Goal: Task Accomplishment & Management: Complete application form

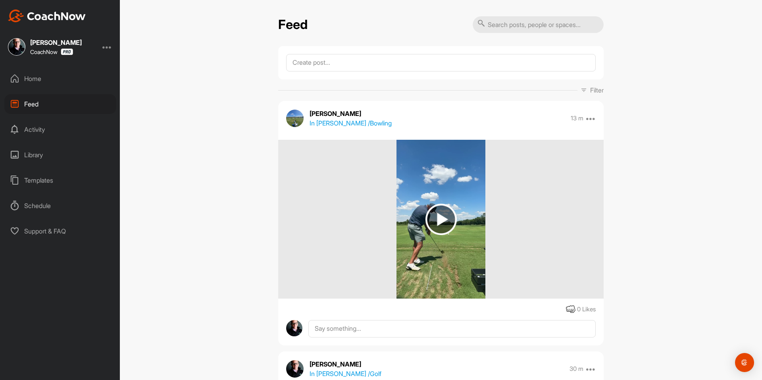
click at [512, 23] on input "text" at bounding box center [538, 24] width 131 height 17
paste input "Spencer Compton"
type input "Spencer Compton"
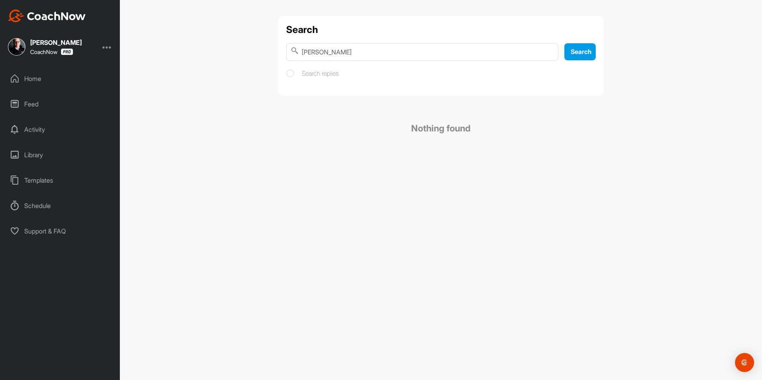
drag, startPoint x: 416, startPoint y: 56, endPoint x: 244, endPoint y: 58, distance: 171.9
click at [244, 58] on div "Search Spencer Compton Search Search replies Nothing found" at bounding box center [441, 190] width 642 height 380
click at [73, 15] on img at bounding box center [47, 16] width 78 height 13
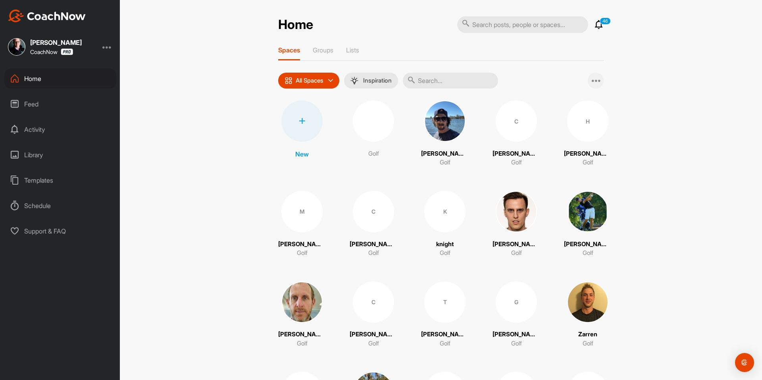
click at [598, 82] on div at bounding box center [596, 81] width 16 height 16
click at [560, 98] on span "Add Multiple Spaces" at bounding box center [559, 101] width 87 height 21
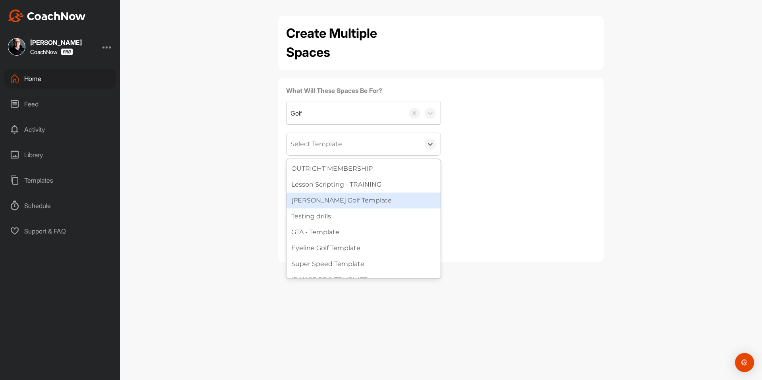
click at [319, 195] on div "[PERSON_NAME] Golf Template" at bounding box center [364, 201] width 154 height 16
click at [324, 141] on div "[PERSON_NAME] Golf Template" at bounding box center [341, 144] width 100 height 10
click at [524, 130] on div "What Will These Spaces Be For? Golf option Watson Golf Template, selected. opti…" at bounding box center [441, 157] width 310 height 143
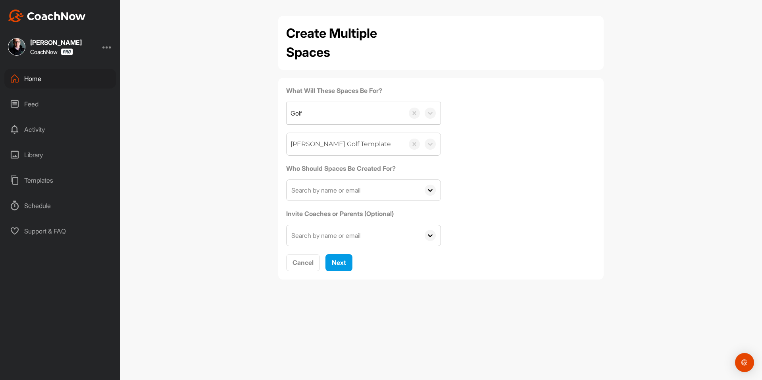
click at [369, 178] on div "Who Should Spaces Be Created For? AC A C cazurc3@gmail.com AC A C vasaline2007@…" at bounding box center [363, 182] width 155 height 37
drag, startPoint x: 360, startPoint y: 185, endPoint x: 356, endPoint y: 197, distance: 12.4
click at [360, 185] on input "text" at bounding box center [353, 190] width 133 height 21
paste input "bbrou24bbrou24@yahoo.com"
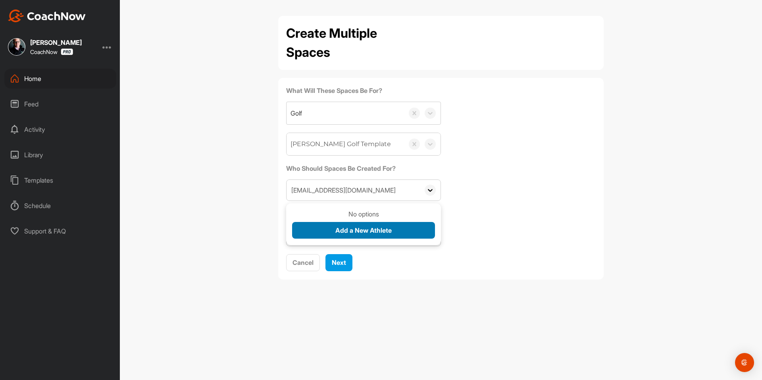
type input "bbrou24bbrou24@yahoo.com"
click at [347, 225] on div "Add a New Athlete" at bounding box center [363, 230] width 56 height 10
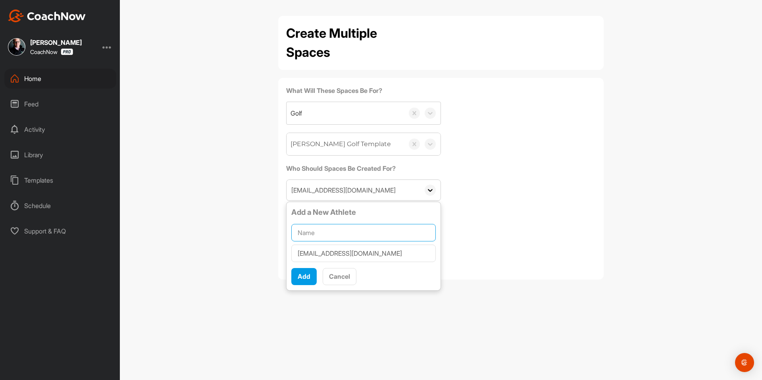
click at [345, 226] on input "text" at bounding box center [363, 232] width 145 height 17
paste input "Brandon Broussard"
type input "Brandon Broussard"
click at [310, 271] on button "Add" at bounding box center [303, 276] width 25 height 17
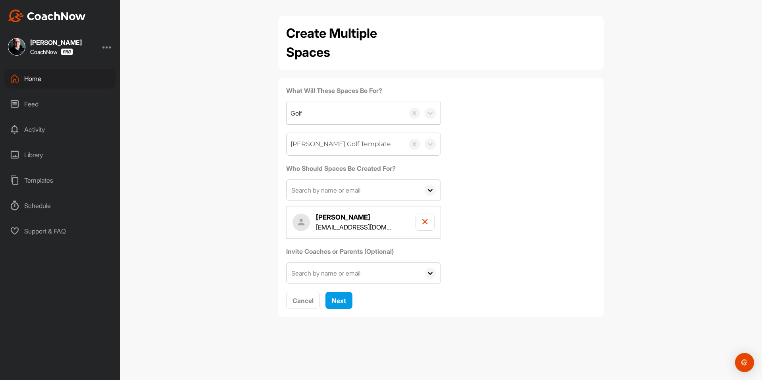
click at [323, 190] on input "text" at bounding box center [353, 190] width 133 height 21
paste input "hjarrettusf@gmail.com"
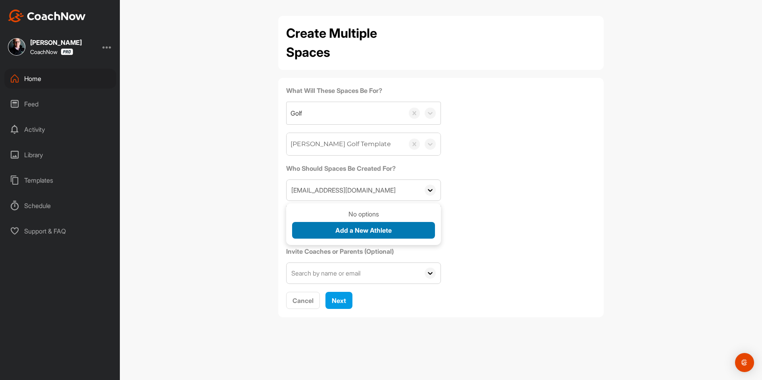
type input "hjarrettusf@gmail.com"
click at [327, 234] on button "Add a New Athlete" at bounding box center [363, 230] width 143 height 17
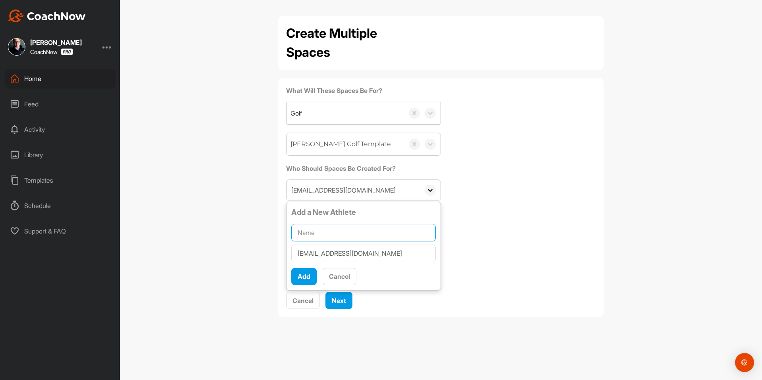
click at [327, 232] on input "text" at bounding box center [363, 232] width 145 height 17
paste input "Hunter Jarrett"
type input "Hunter Jarrett"
click at [299, 281] on div "Add" at bounding box center [304, 277] width 13 height 10
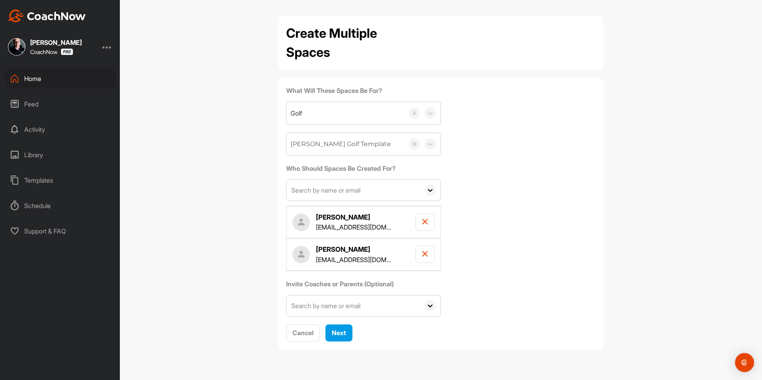
click at [326, 191] on input "text" at bounding box center [353, 190] width 133 height 21
paste input "cnienas2@gmail.com"
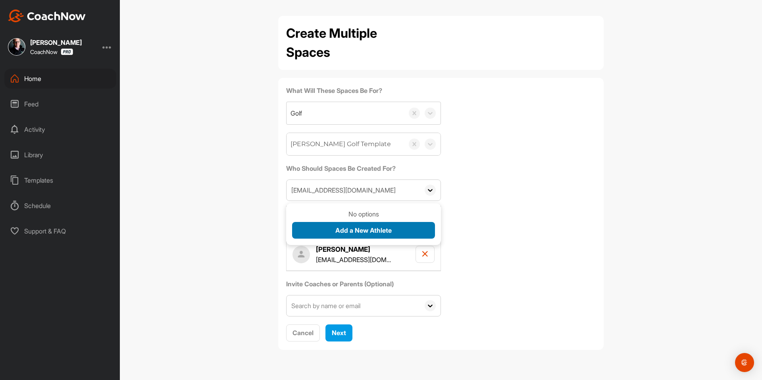
type input "cnienas2@gmail.com"
click at [337, 230] on span "Add a New Athlete" at bounding box center [363, 230] width 56 height 8
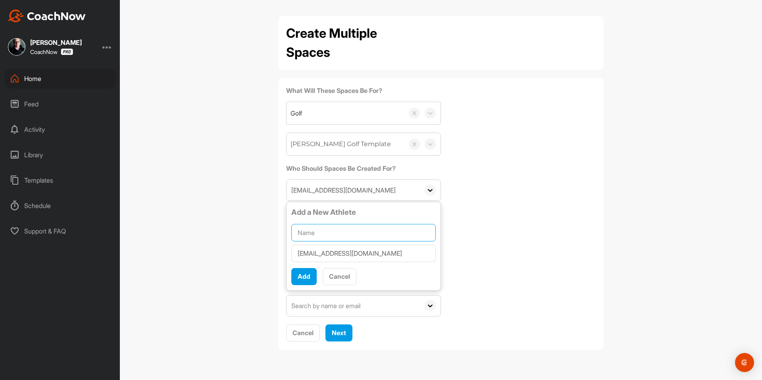
click at [337, 230] on input "text" at bounding box center [363, 232] width 145 height 17
paste input "Christopher Nienas"
type input "Christopher Nienas"
click at [305, 281] on div "Add" at bounding box center [304, 277] width 13 height 10
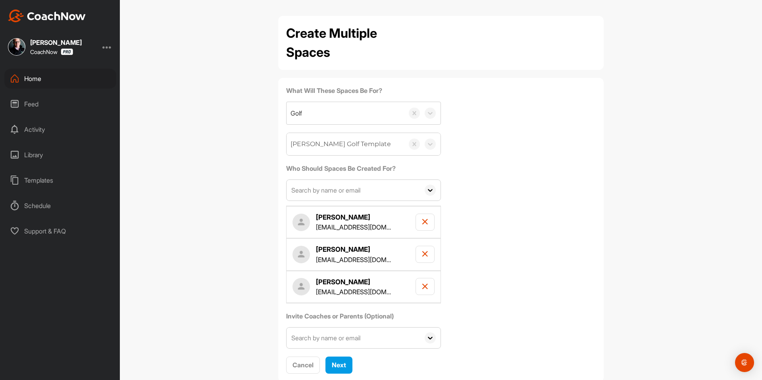
click at [326, 189] on input "text" at bounding box center [353, 190] width 133 height 21
paste input "jcalderon@dmlo.com"
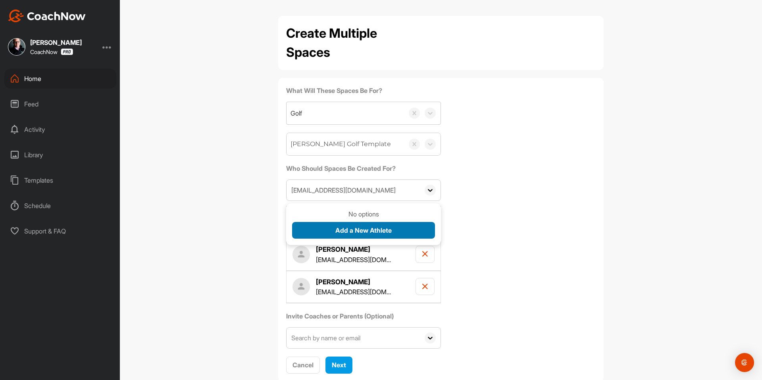
type input "jcalderon@dmlo.com"
click at [322, 226] on button "Add a New Athlete" at bounding box center [363, 230] width 143 height 17
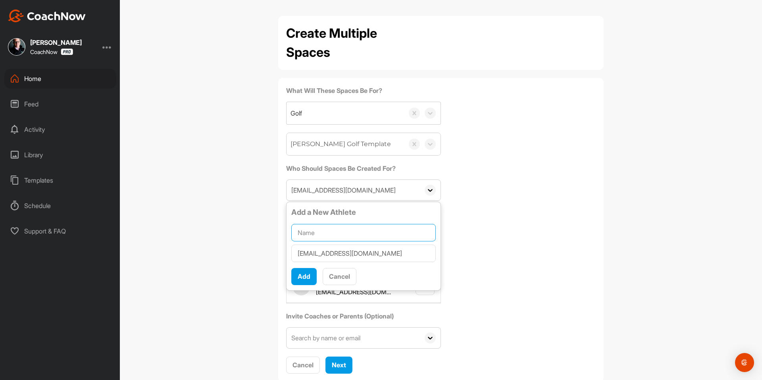
click at [322, 226] on input "text" at bounding box center [363, 232] width 145 height 17
paste input "Jeffrey Calderon"
type input "Jeffrey Calderon"
click at [304, 275] on span "Add" at bounding box center [304, 276] width 13 height 8
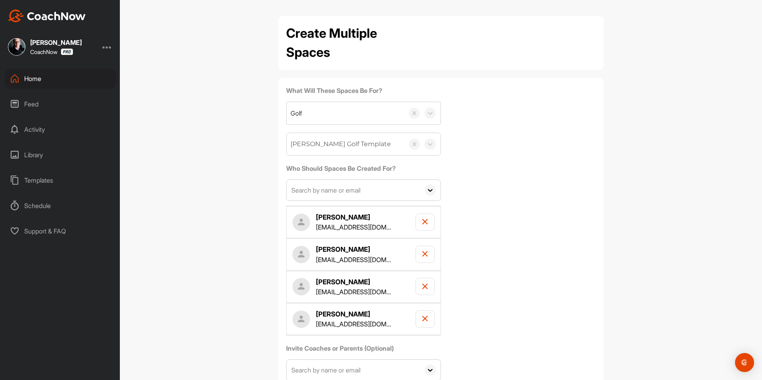
click at [328, 193] on input "text" at bounding box center [353, 190] width 133 height 21
paste input "jordanzargari@gmail.com"
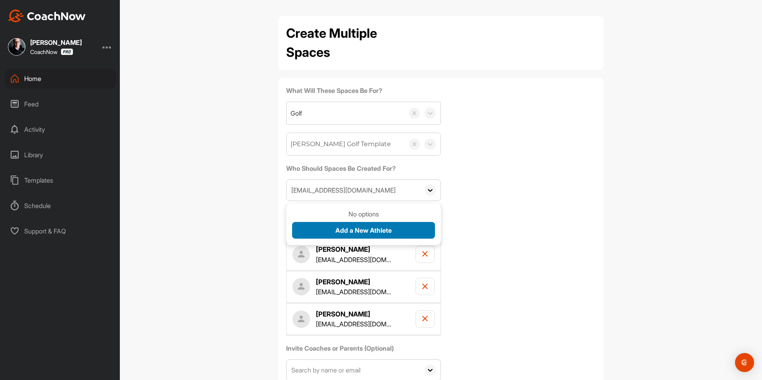
type input "jordanzargari@gmail.com"
click at [328, 231] on button "Add a New Athlete" at bounding box center [363, 230] width 143 height 17
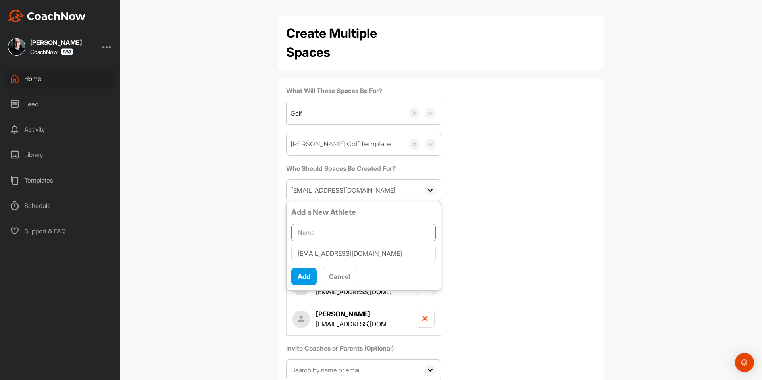
click at [328, 231] on input "text" at bounding box center [363, 232] width 145 height 17
paste input "Jordan Zargari"
type input "Jordan Zargari"
drag, startPoint x: 302, startPoint y: 272, endPoint x: 663, endPoint y: 0, distance: 451.3
click at [302, 272] on div "Add" at bounding box center [304, 277] width 13 height 10
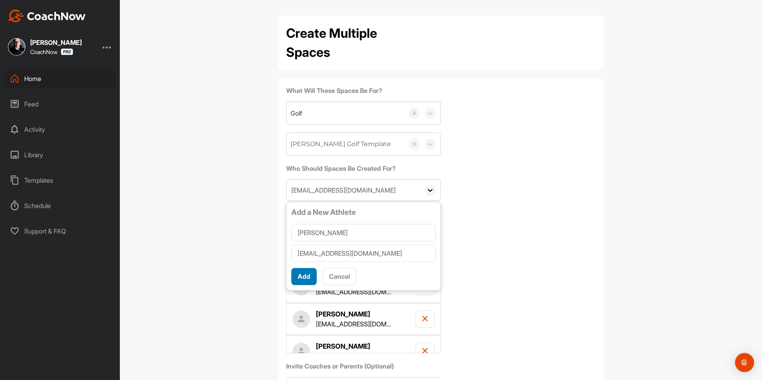
type input "Jeffrey S Meyer"
click at [298, 278] on span "Add" at bounding box center [304, 276] width 13 height 8
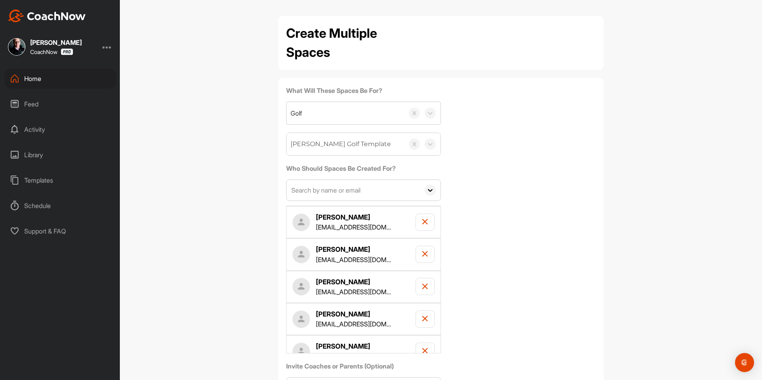
click at [326, 197] on input "text" at bounding box center [353, 190] width 133 height 21
paste input "paddenfain@gmail.com"
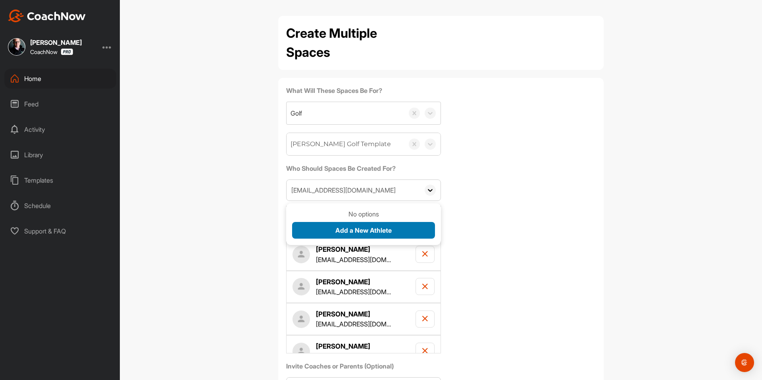
type input "paddenfain@gmail.com"
click at [330, 228] on button "Add a New Athlete" at bounding box center [363, 230] width 143 height 17
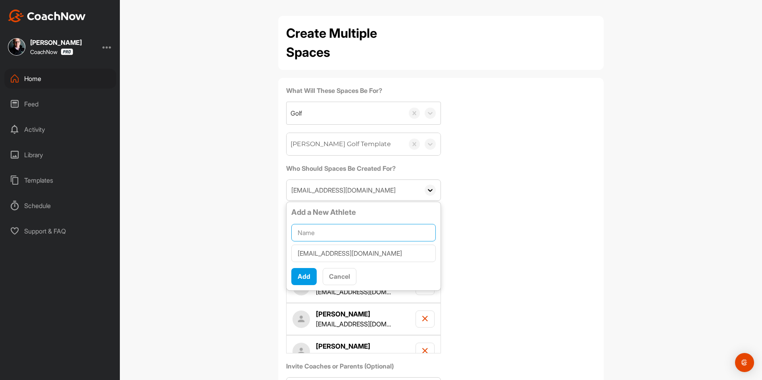
click at [330, 228] on input "text" at bounding box center [363, 232] width 145 height 17
paste input "Jim Troy"
type input "Jim Troy"
click at [303, 281] on div "Add" at bounding box center [304, 277] width 13 height 10
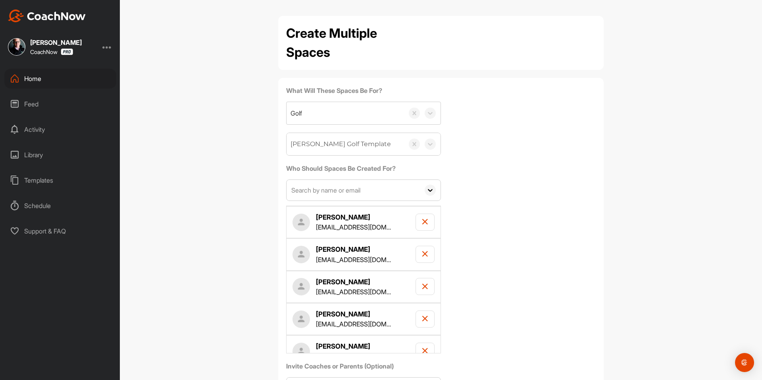
scroll to position [70, 0]
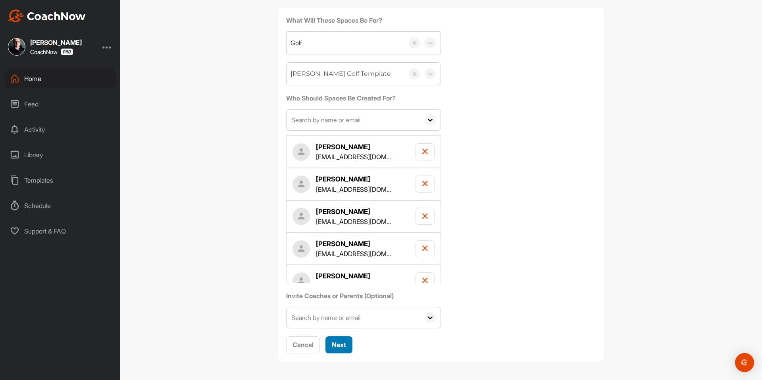
click at [344, 344] on span "Next" at bounding box center [339, 345] width 14 height 8
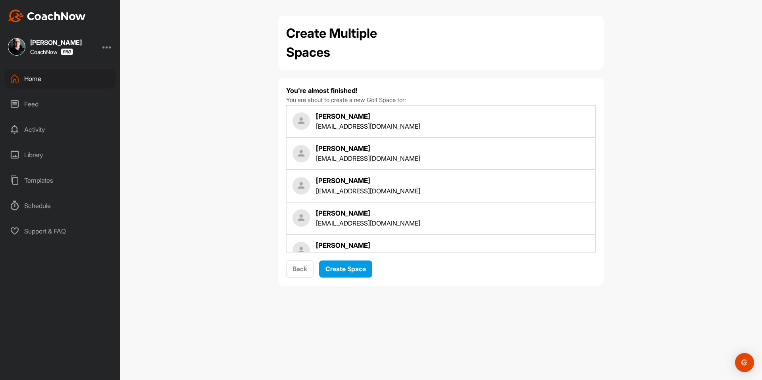
scroll to position [0, 0]
click at [352, 273] on div "Create Space" at bounding box center [346, 269] width 40 height 10
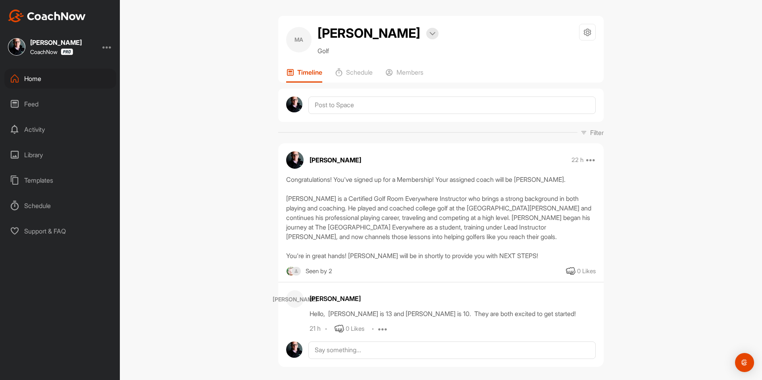
click at [70, 14] on img at bounding box center [47, 16] width 78 height 13
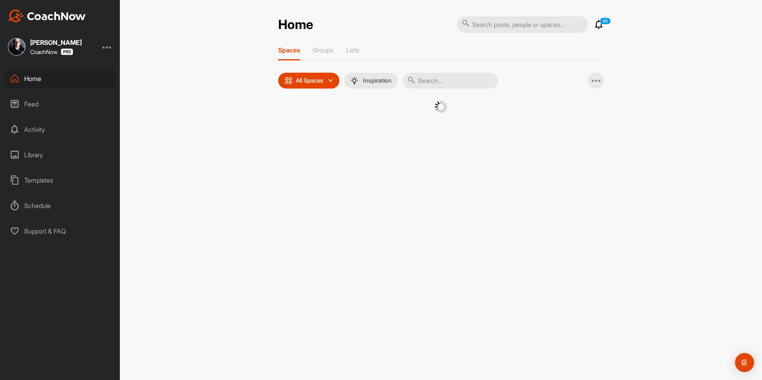
drag, startPoint x: 603, startPoint y: 77, endPoint x: 597, endPoint y: 80, distance: 6.6
click at [603, 78] on div "Add Multiple Spaces" at bounding box center [596, 81] width 16 height 16
click at [597, 80] on div at bounding box center [596, 81] width 16 height 16
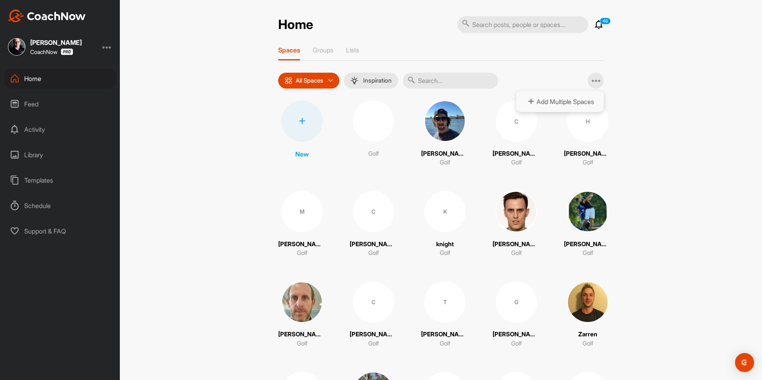
click at [574, 96] on span "Add Multiple Spaces" at bounding box center [559, 101] width 87 height 21
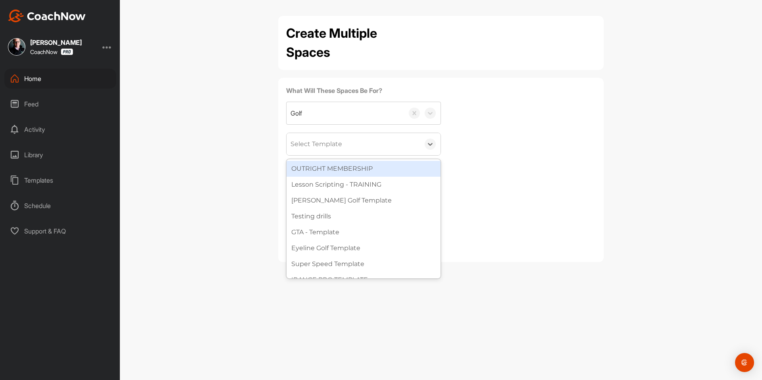
click at [345, 142] on div "Select Template" at bounding box center [353, 144] width 133 height 22
click at [347, 142] on div "Select Template" at bounding box center [353, 144] width 133 height 22
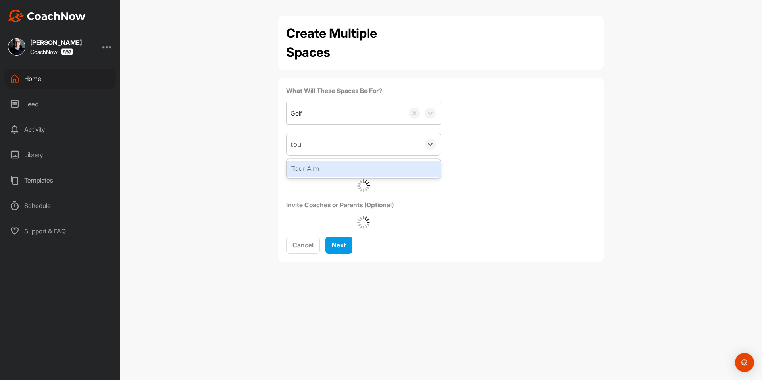
type input "tour"
click at [354, 168] on div "Tour Aim" at bounding box center [364, 169] width 154 height 16
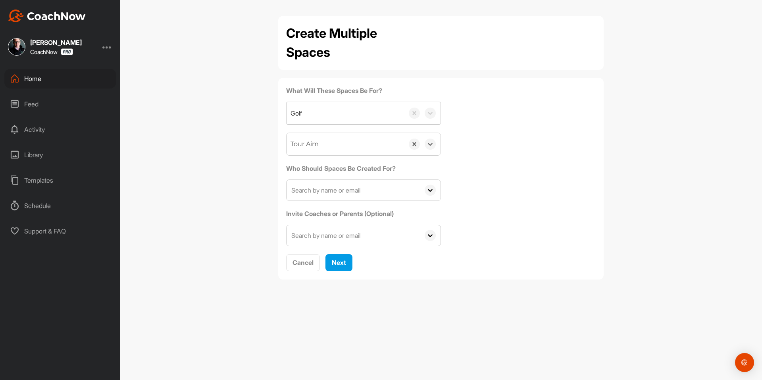
click at [333, 187] on input "text" at bounding box center [353, 190] width 133 height 21
paste input "[EMAIL_ADDRESS][DOMAIN_NAME]"
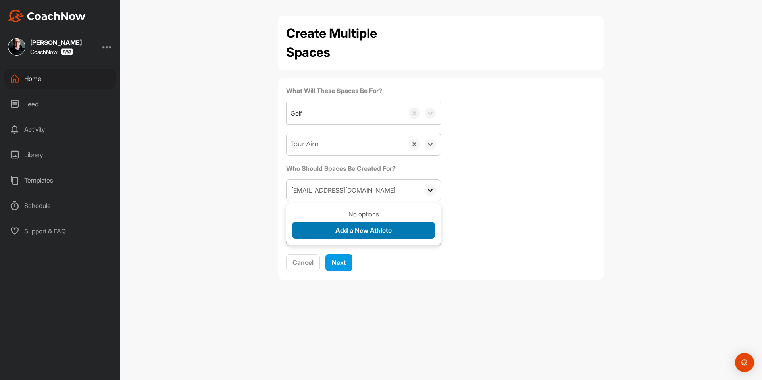
type input "[EMAIL_ADDRESS][DOMAIN_NAME]"
click at [332, 229] on button "Add a New Athlete" at bounding box center [363, 230] width 143 height 17
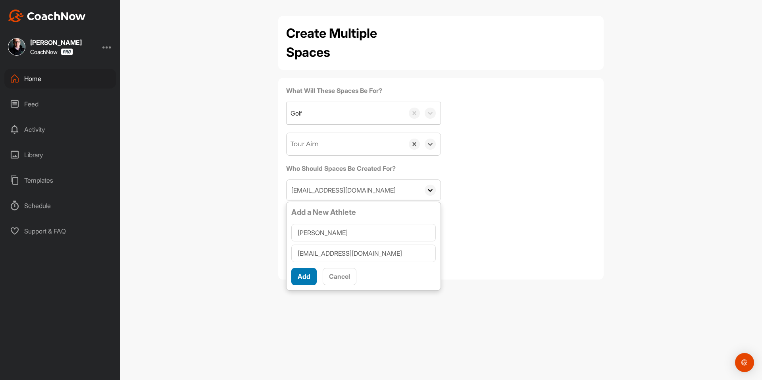
type input "[PERSON_NAME]"
click at [305, 271] on button "Add" at bounding box center [303, 276] width 25 height 17
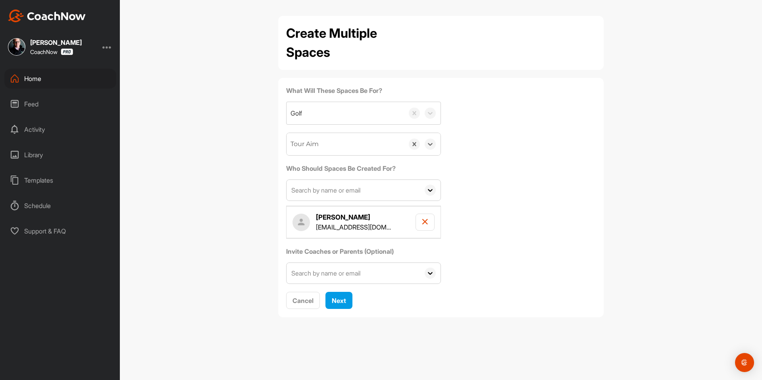
click at [360, 191] on input "text" at bounding box center [353, 190] width 133 height 21
paste input "[EMAIL_ADDRESS][DOMAIN_NAME]"
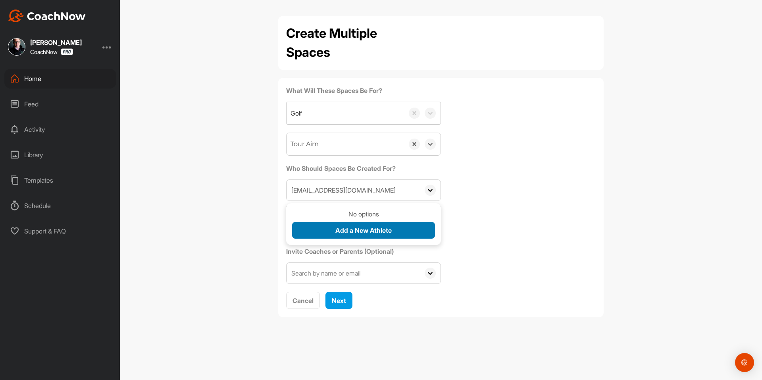
type input "[EMAIL_ADDRESS][DOMAIN_NAME]"
click at [343, 228] on span "Add a New Athlete" at bounding box center [363, 230] width 56 height 8
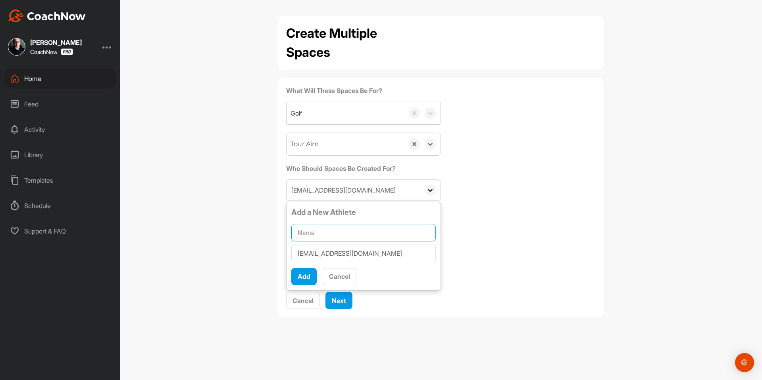
click at [343, 228] on input "text" at bounding box center [363, 232] width 145 height 17
paste input "[PERSON_NAME]"
type input "[PERSON_NAME]"
click at [303, 275] on span "Add" at bounding box center [304, 276] width 13 height 8
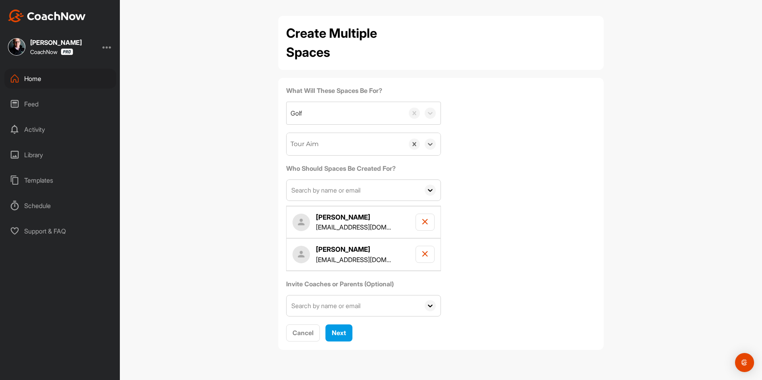
click at [348, 187] on input "text" at bounding box center [353, 190] width 133 height 21
paste input "[EMAIL_ADDRESS][DOMAIN_NAME]"
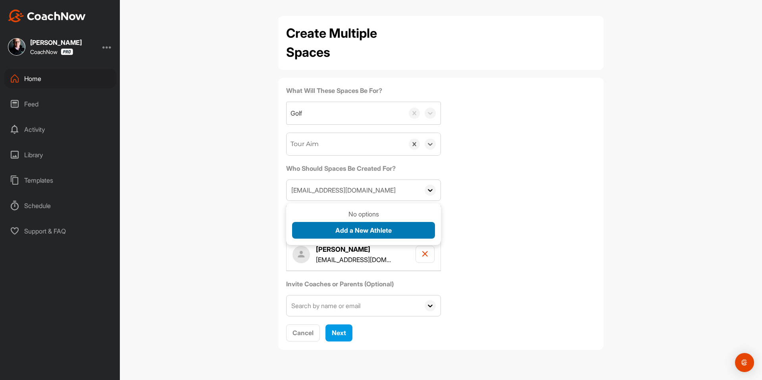
type input "[EMAIL_ADDRESS][DOMAIN_NAME]"
click at [343, 227] on span "Add a New Athlete" at bounding box center [363, 230] width 56 height 8
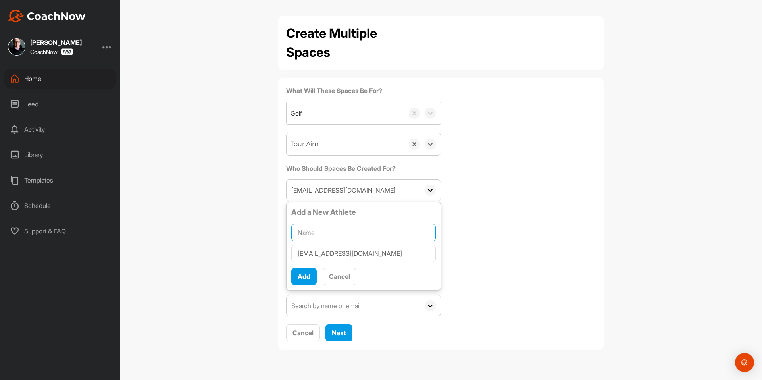
click at [343, 227] on input "text" at bounding box center [363, 232] width 145 height 17
paste input "[PERSON_NAME]"
type input "[PERSON_NAME]"
click at [306, 272] on span "Add" at bounding box center [304, 276] width 13 height 8
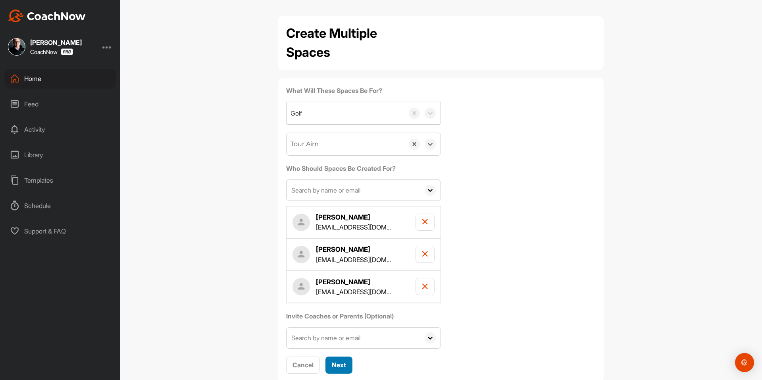
click at [338, 364] on span "Next" at bounding box center [339, 365] width 14 height 8
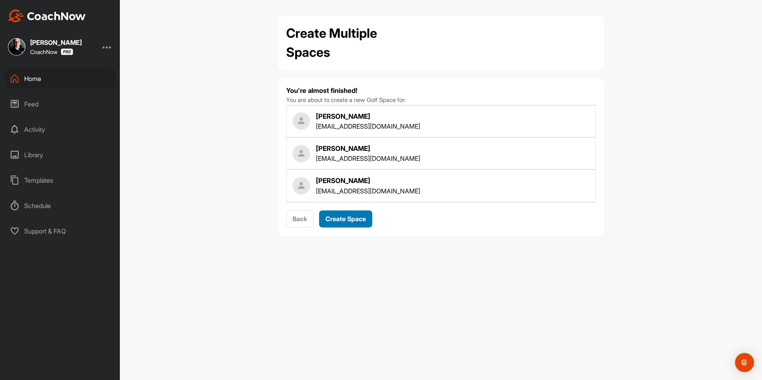
click at [345, 224] on button "Create Space" at bounding box center [345, 218] width 53 height 17
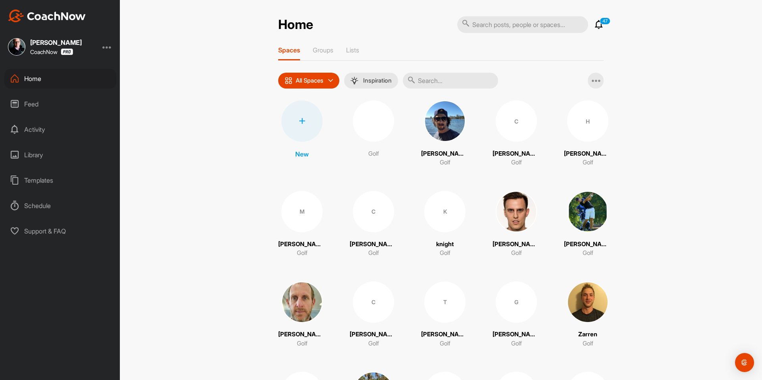
click at [41, 129] on div "Activity" at bounding box center [60, 129] width 112 height 20
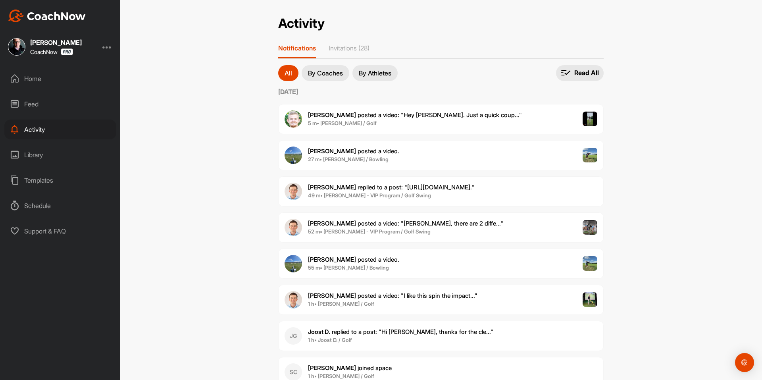
click at [36, 100] on div "Feed" at bounding box center [60, 104] width 112 height 20
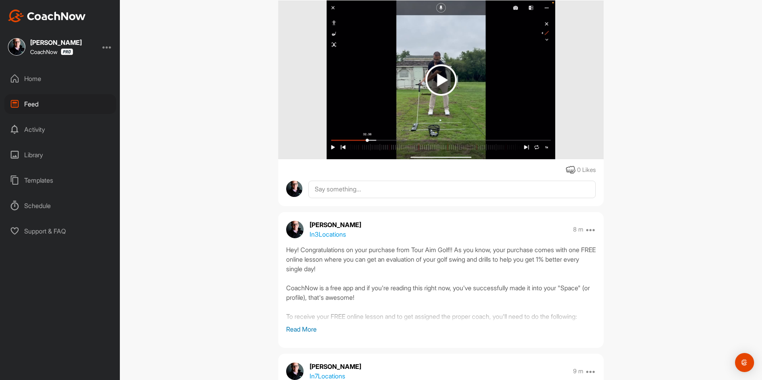
scroll to position [159, 0]
click at [333, 235] on p "In 3 Locations" at bounding box center [328, 234] width 37 height 10
